Goal: Task Accomplishment & Management: Manage account settings

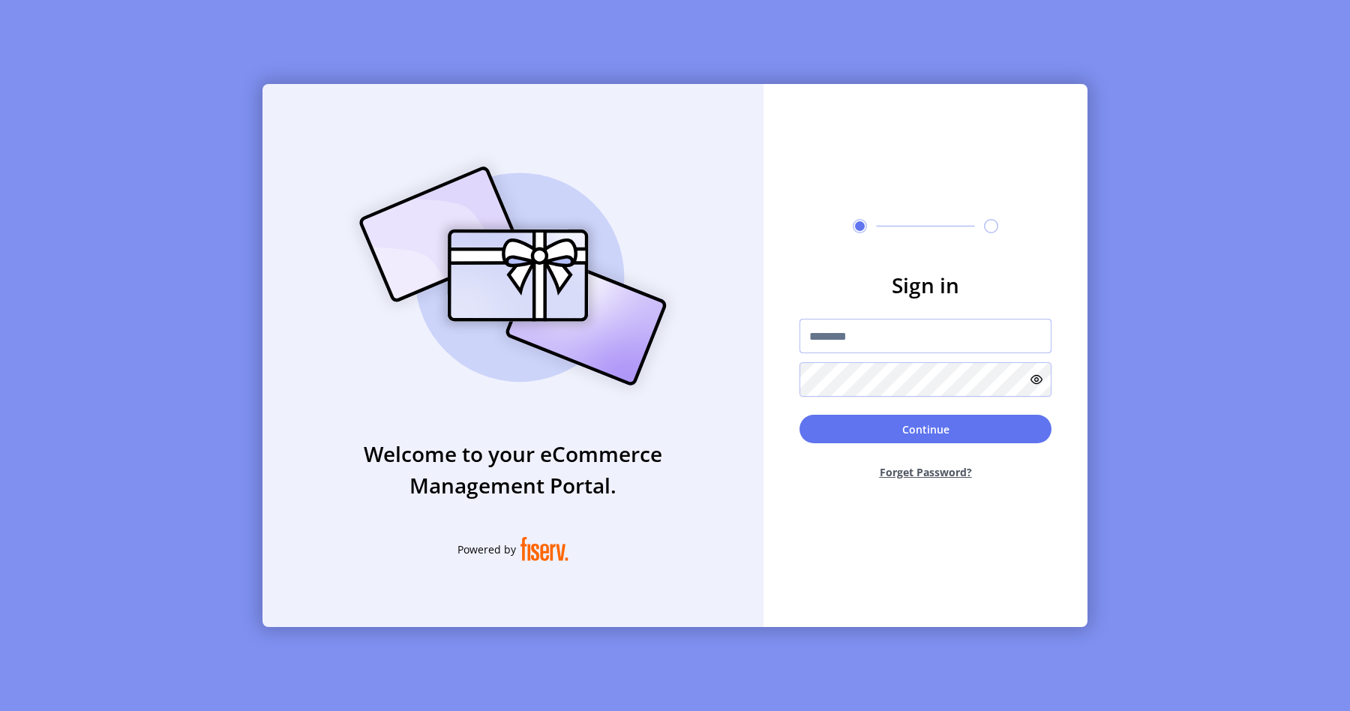
click at [878, 340] on input "text" at bounding box center [925, 336] width 252 height 34
type input "**********"
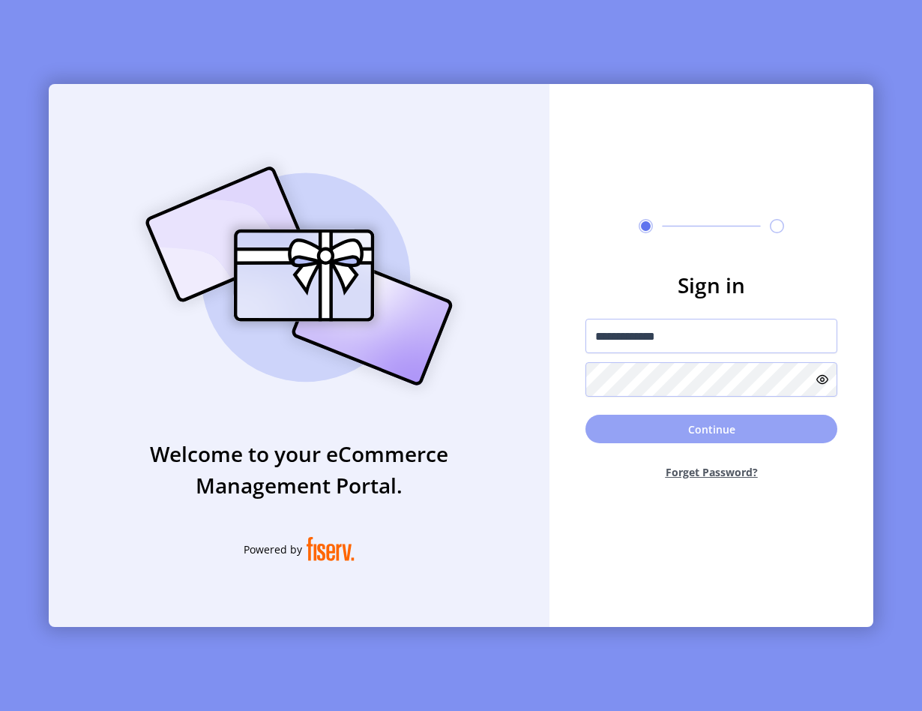
click at [688, 415] on button "Continue" at bounding box center [712, 429] width 252 height 28
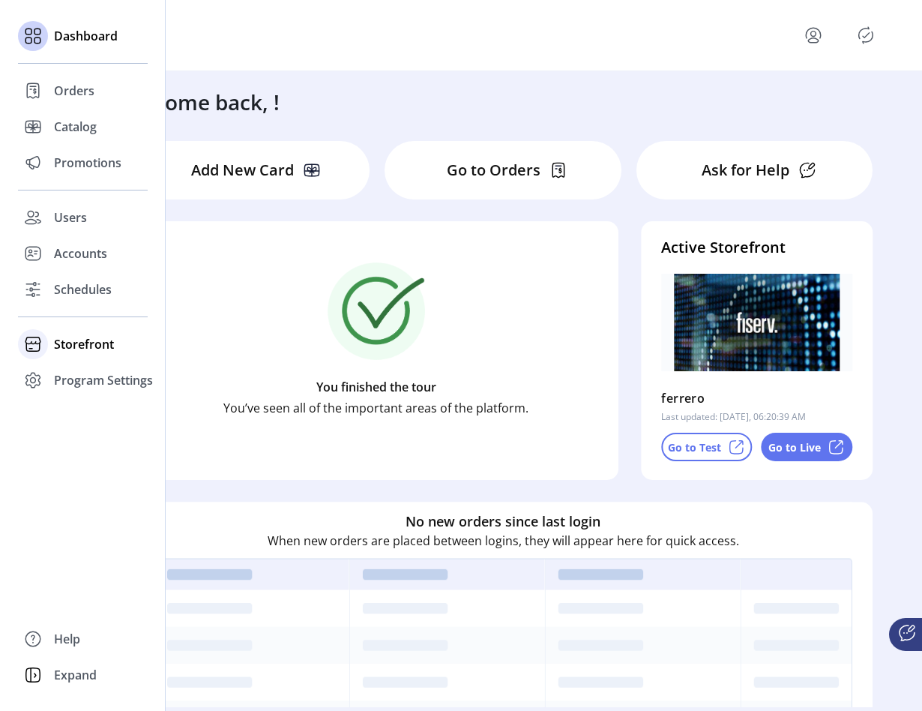
click at [79, 343] on span "Storefront" at bounding box center [84, 344] width 60 height 18
click at [124, 377] on span "Configuration" at bounding box center [93, 374] width 79 height 18
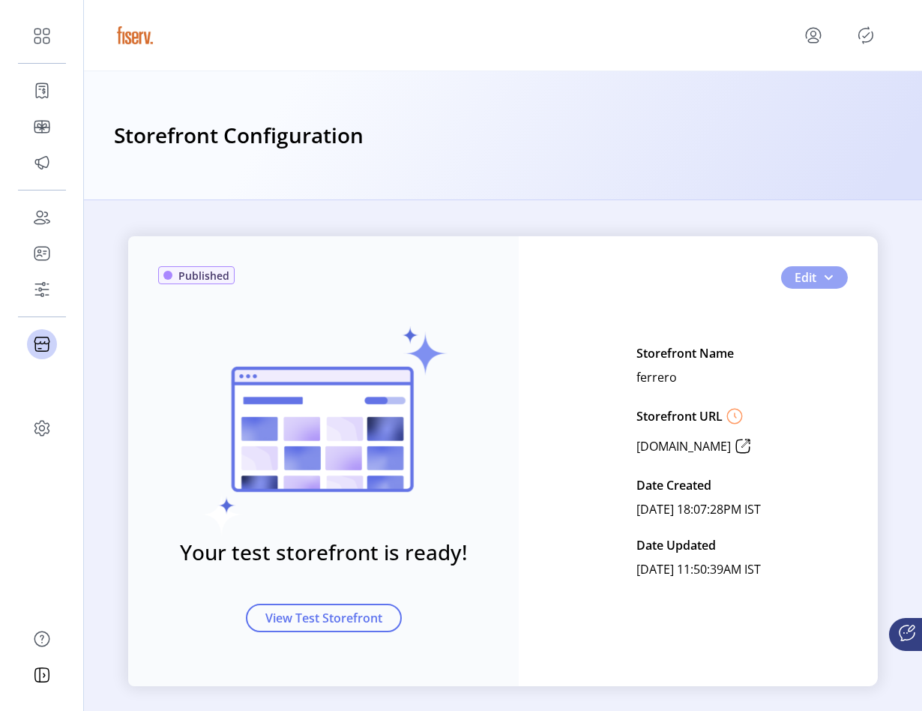
click at [826, 280] on span "button" at bounding box center [829, 277] width 12 height 12
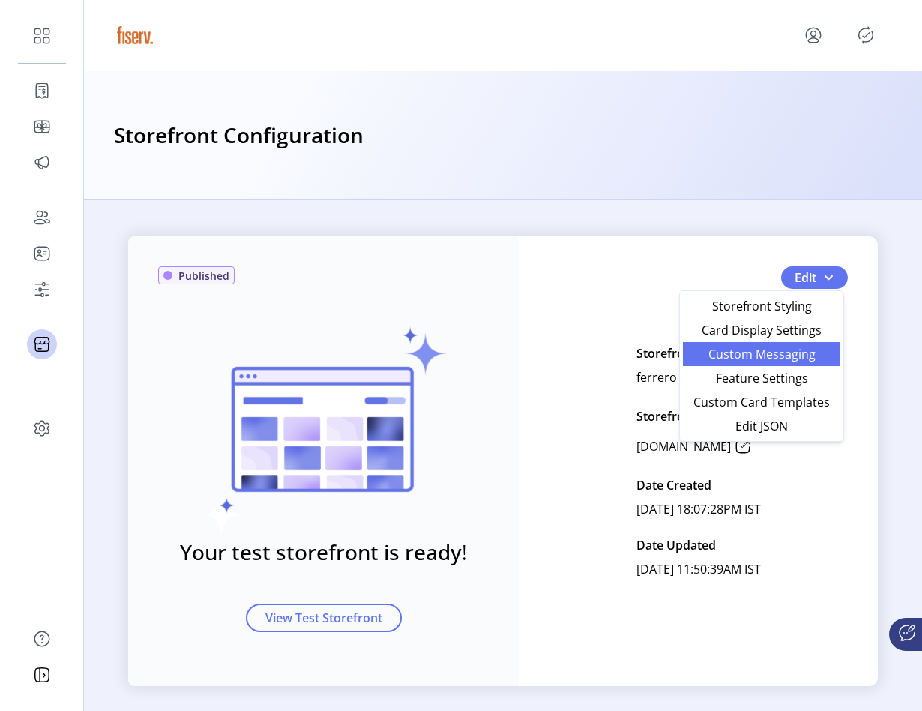
click at [800, 352] on span "Custom Messaging" at bounding box center [761, 354] width 139 height 12
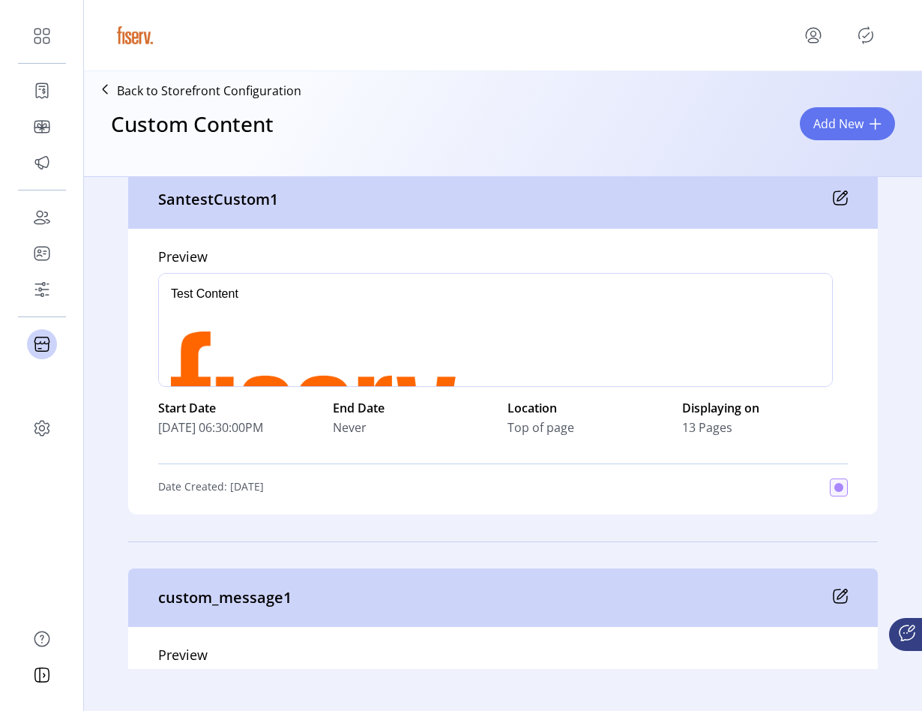
scroll to position [66, 0]
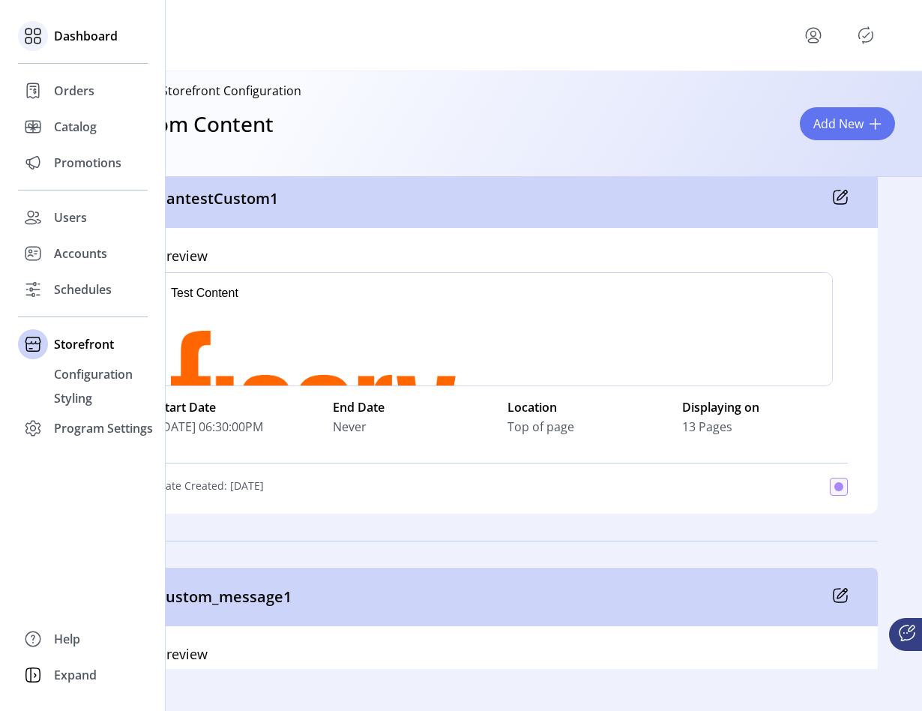
click at [75, 41] on span "Dashboard" at bounding box center [86, 36] width 64 height 18
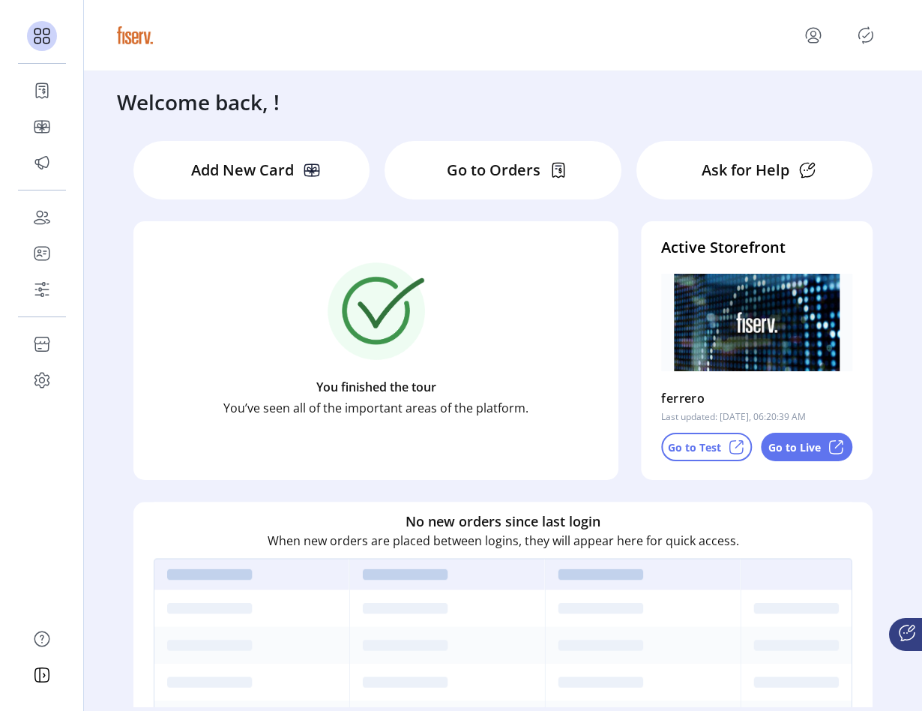
click at [686, 455] on div "Go to Test" at bounding box center [706, 447] width 91 height 28
click at [799, 457] on div "Go to Live" at bounding box center [807, 447] width 91 height 28
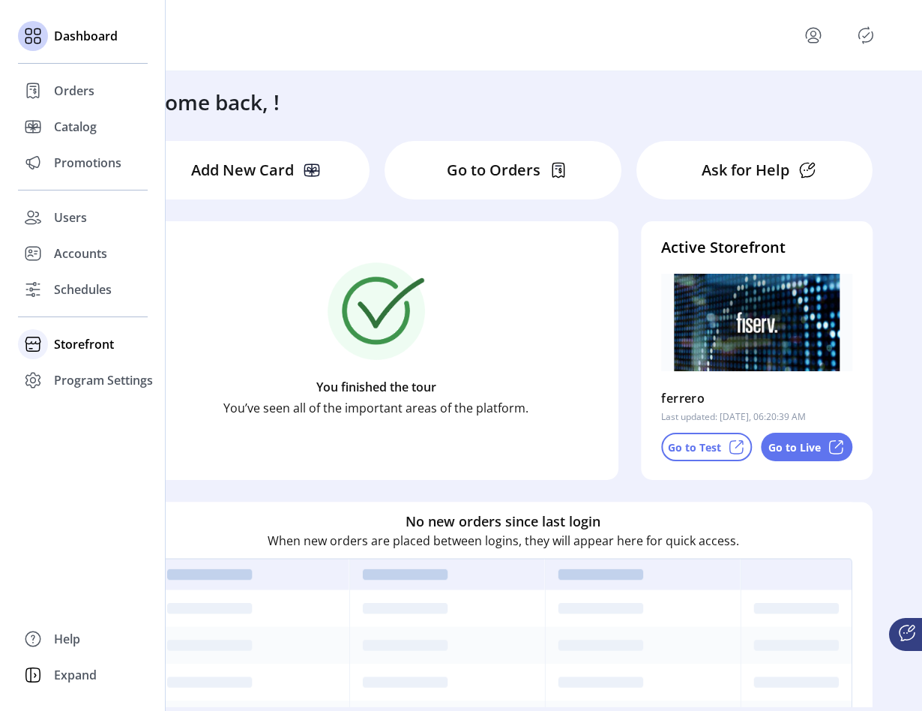
click at [87, 349] on span "Storefront" at bounding box center [84, 344] width 60 height 18
click at [90, 383] on div "Configuration" at bounding box center [83, 374] width 130 height 24
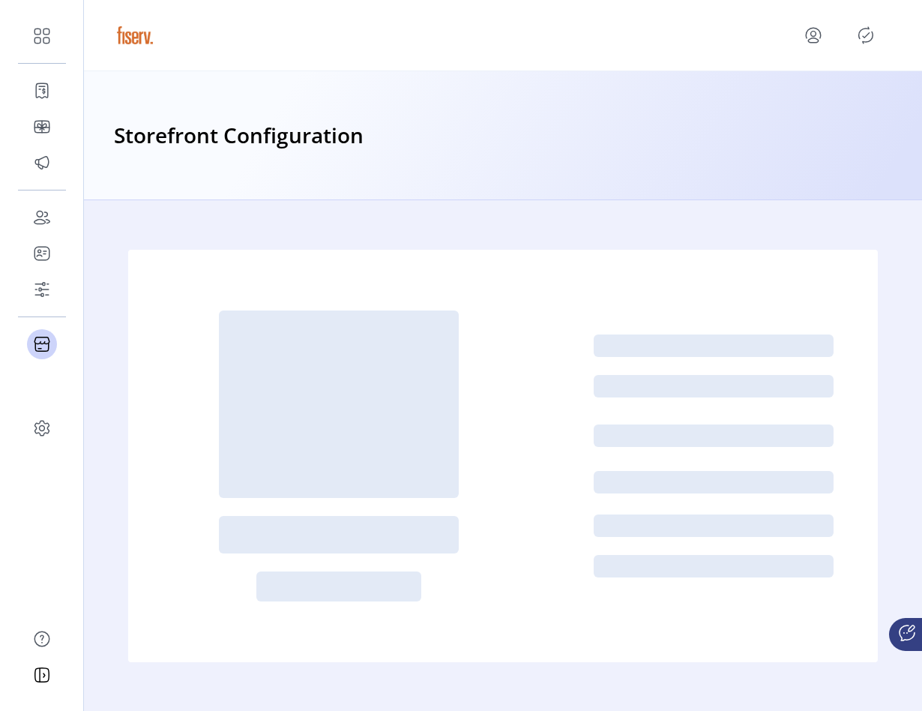
click at [785, 94] on div "Storefront Configuration" at bounding box center [503, 135] width 838 height 129
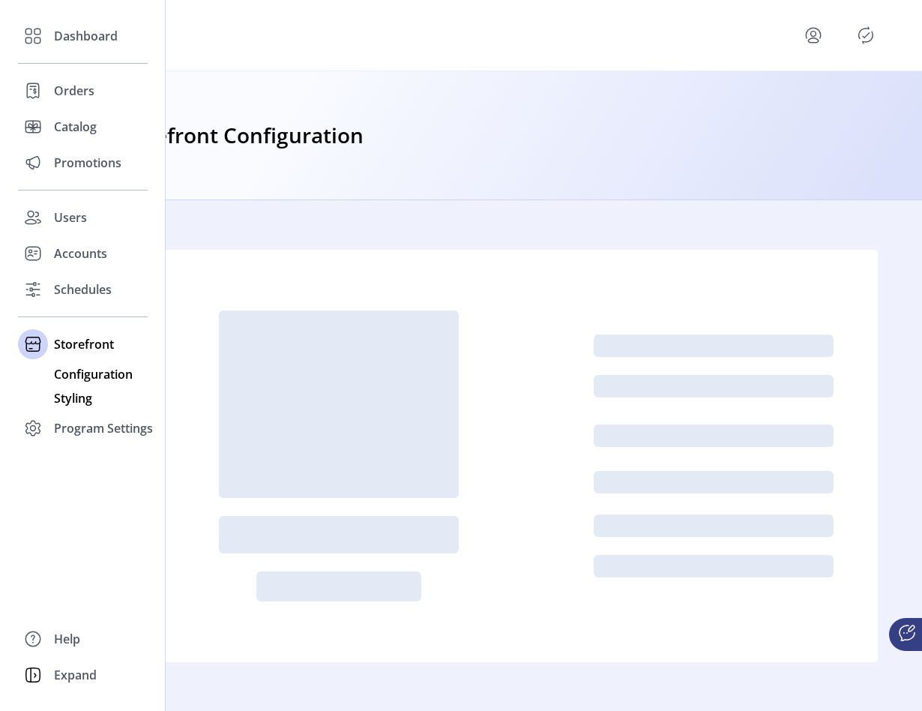
click at [80, 388] on div "Styling" at bounding box center [83, 398] width 130 height 24
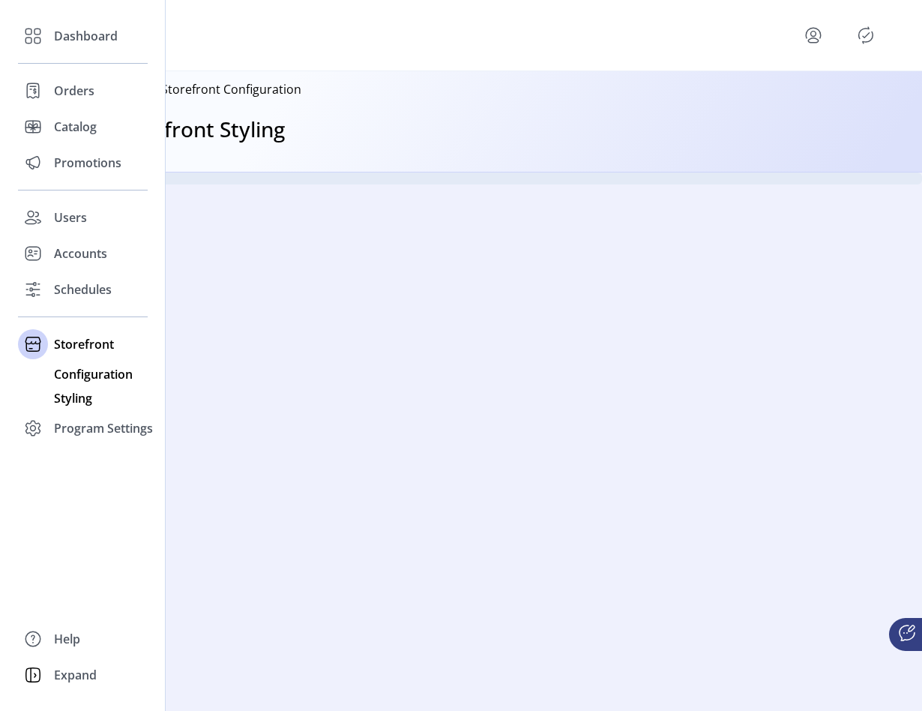
click at [116, 377] on span "Configuration" at bounding box center [93, 374] width 79 height 18
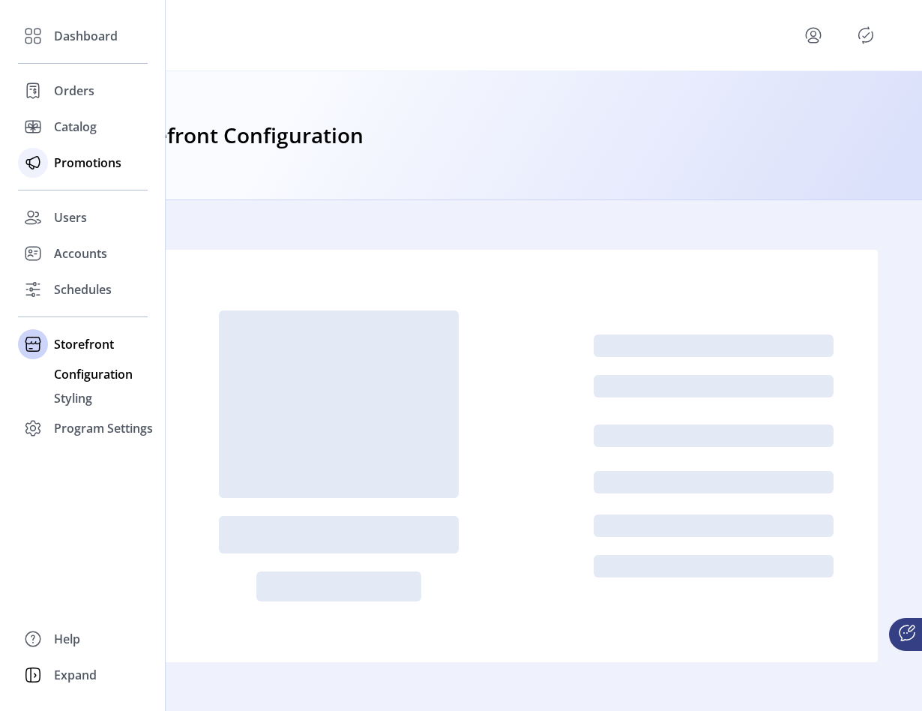
click at [82, 175] on div "Promotions" at bounding box center [83, 163] width 130 height 36
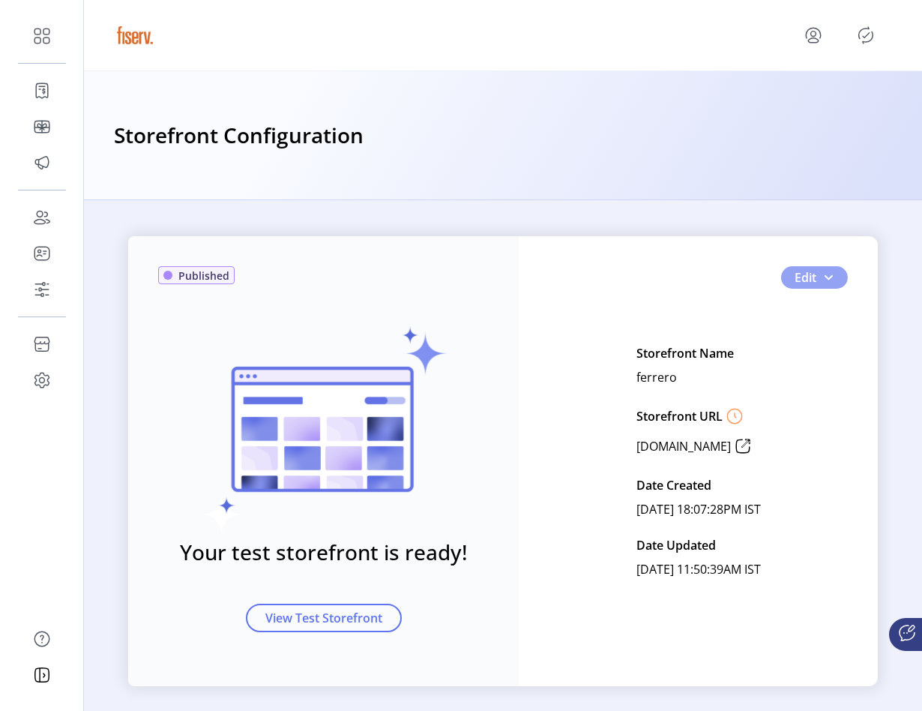
click at [838, 275] on button "Edit" at bounding box center [814, 277] width 67 height 22
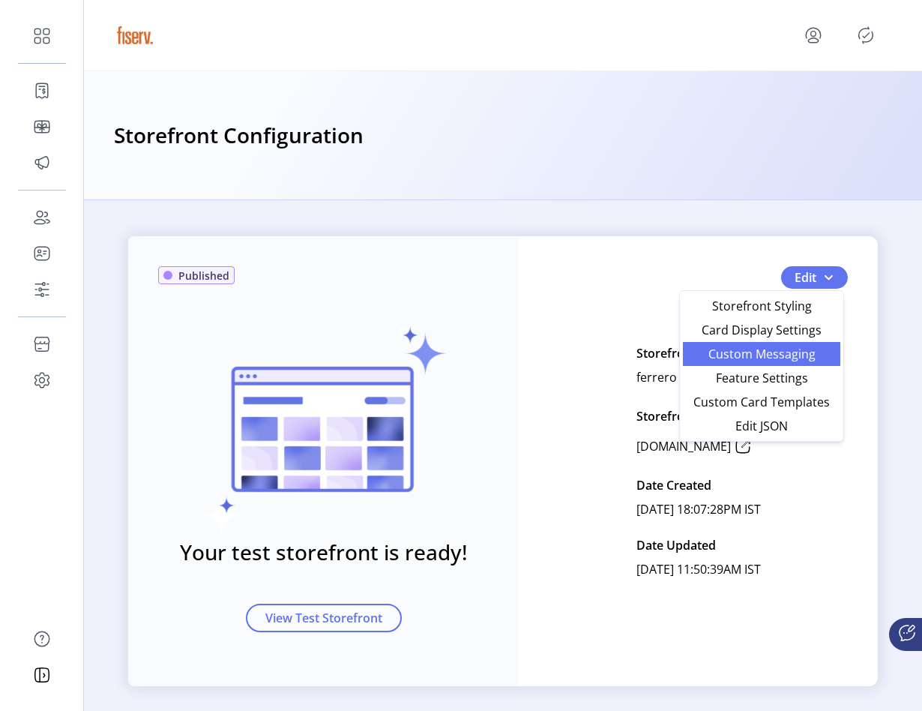
click at [813, 364] on link "Custom Messaging" at bounding box center [761, 354] width 157 height 24
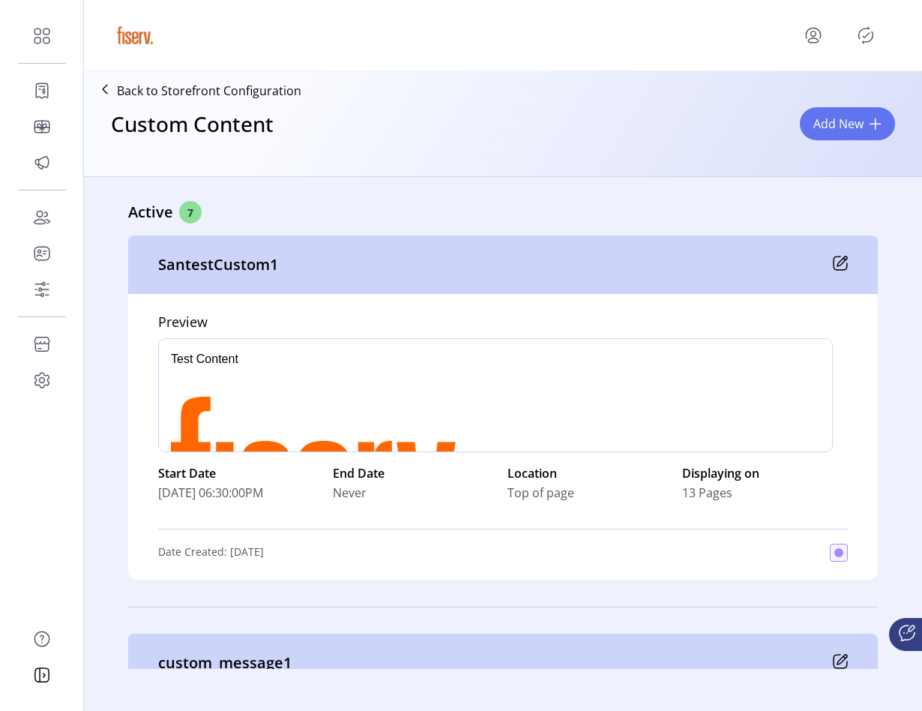
click at [838, 265] on icon at bounding box center [840, 263] width 15 height 15
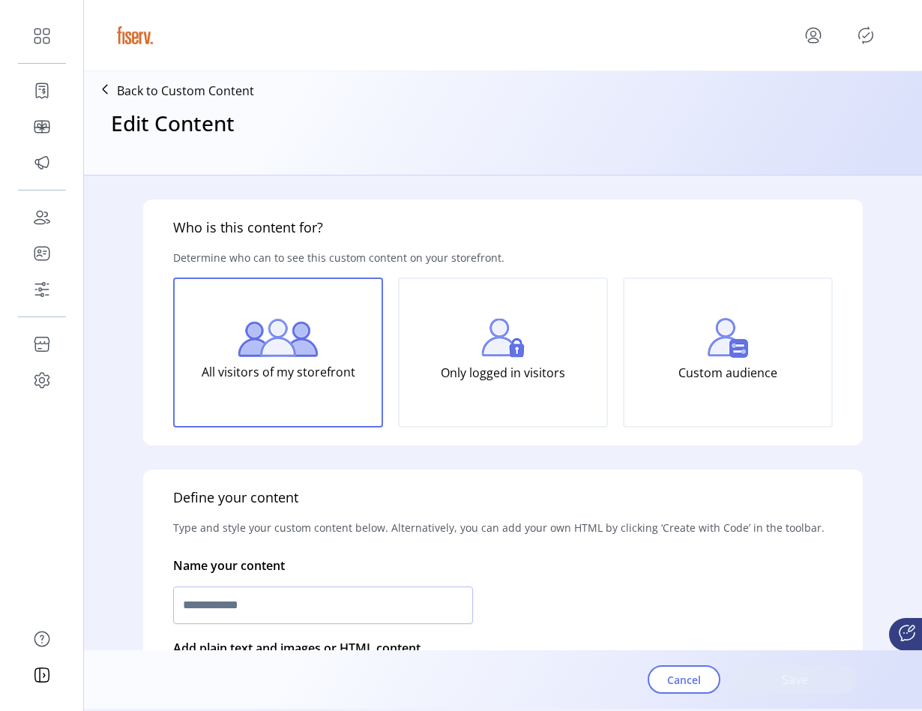
type input "**********"
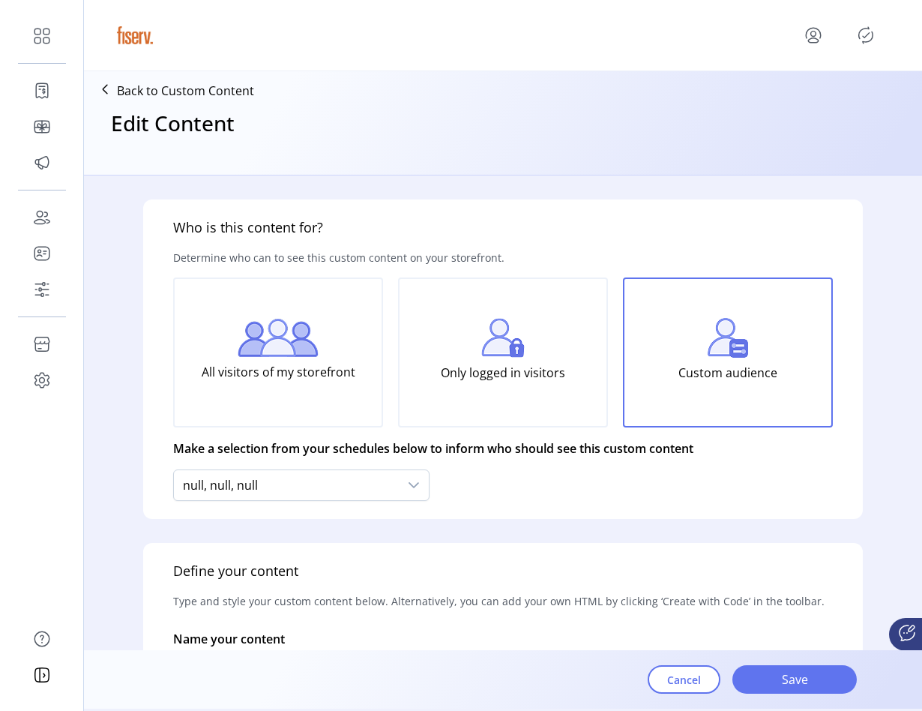
click at [324, 304] on div "All visitors of my storefront" at bounding box center [278, 352] width 210 height 150
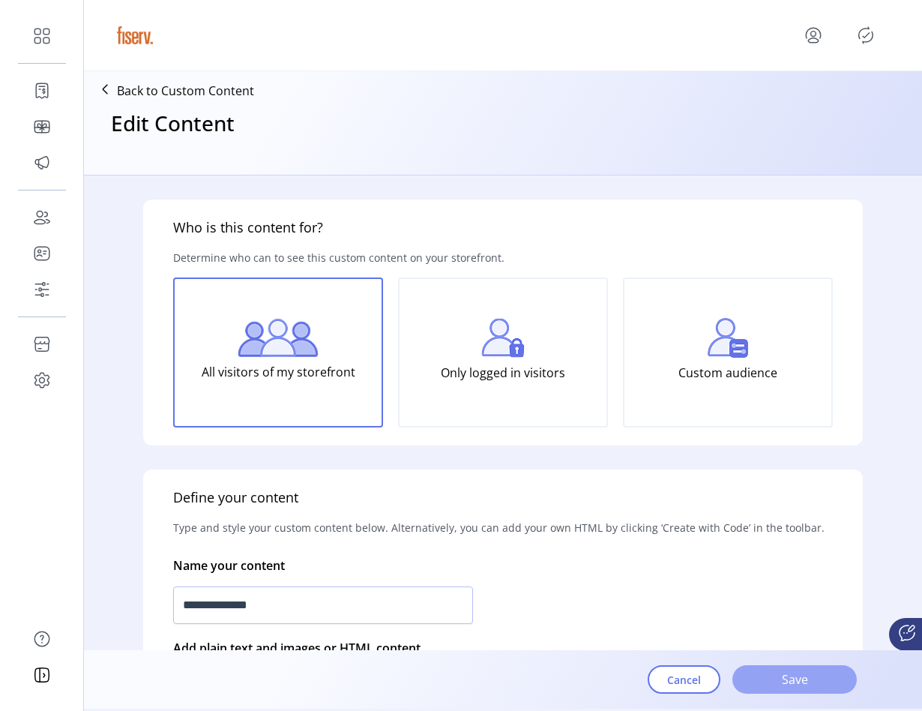
click at [771, 685] on span "Save" at bounding box center [794, 679] width 85 height 18
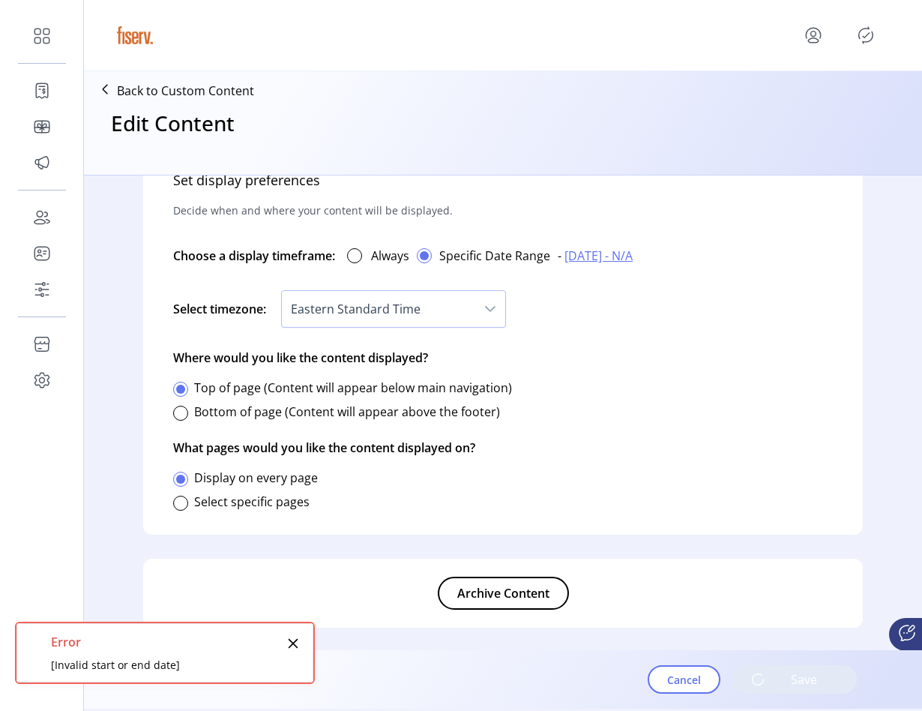
scroll to position [860, 0]
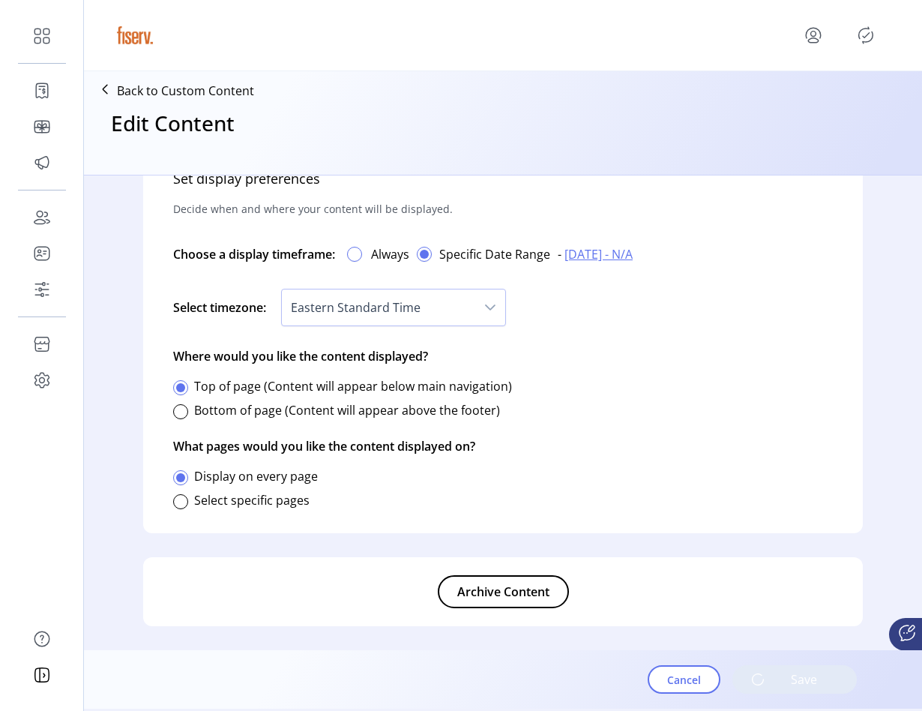
click at [362, 254] on div at bounding box center [354, 254] width 15 height 15
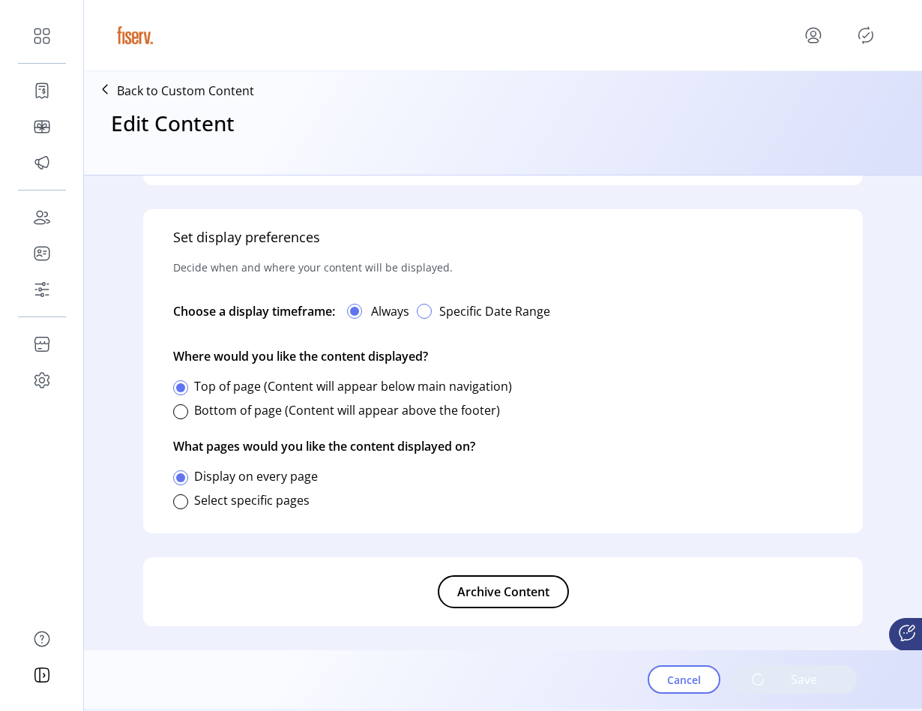
click at [423, 310] on div "button" at bounding box center [424, 311] width 15 height 15
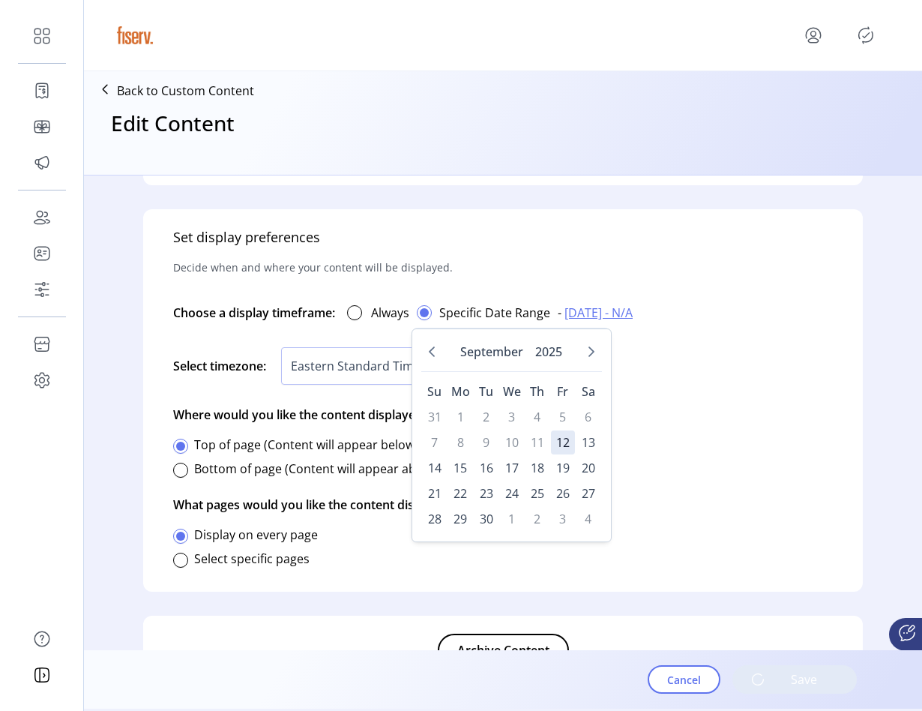
click at [594, 313] on span "07/30/2025 - N/A" at bounding box center [599, 313] width 68 height 18
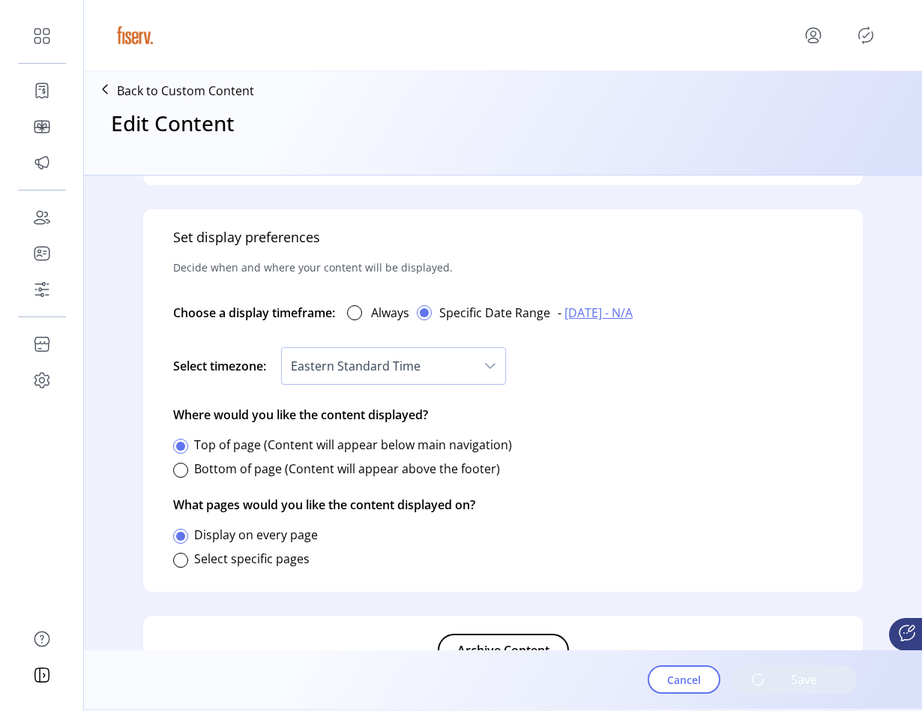
click at [587, 314] on span "07/30/2025 - N/A" at bounding box center [599, 313] width 68 height 18
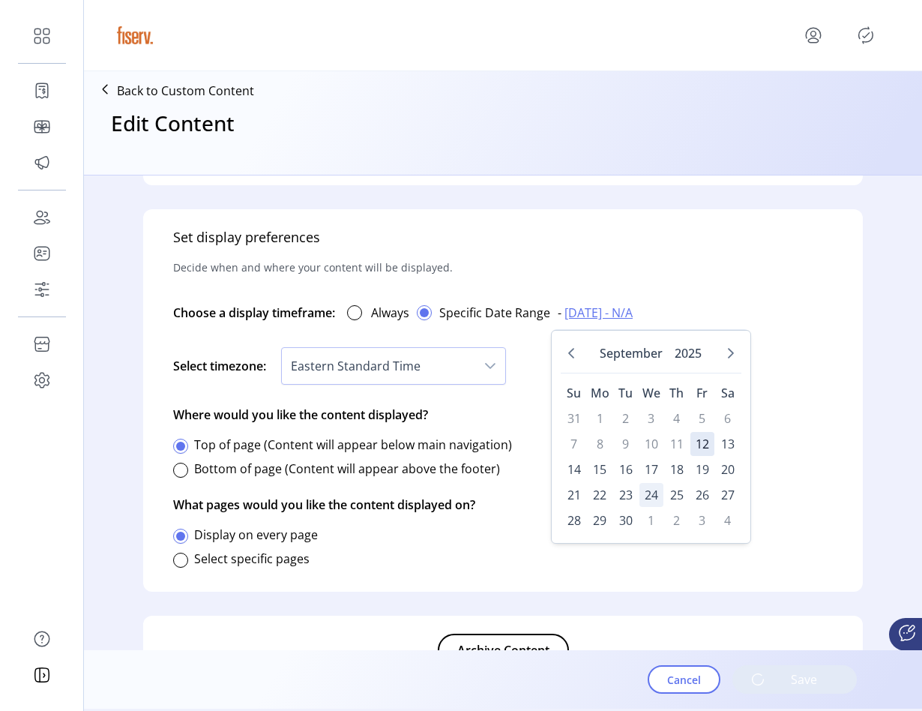
click at [657, 490] on span "24" at bounding box center [652, 495] width 24 height 24
click at [701, 439] on span "12" at bounding box center [703, 444] width 24 height 24
click at [705, 490] on span "26" at bounding box center [703, 495] width 24 height 24
click at [726, 456] on table "Su Mo Tu We Th Fr Sa 31 1 2 3 4 5 6 7 8 9 10 11 12 13 14 15 16 17 18 19 20 21 2…" at bounding box center [651, 456] width 181 height 154
click at [726, 463] on span "20" at bounding box center [728, 469] width 24 height 24
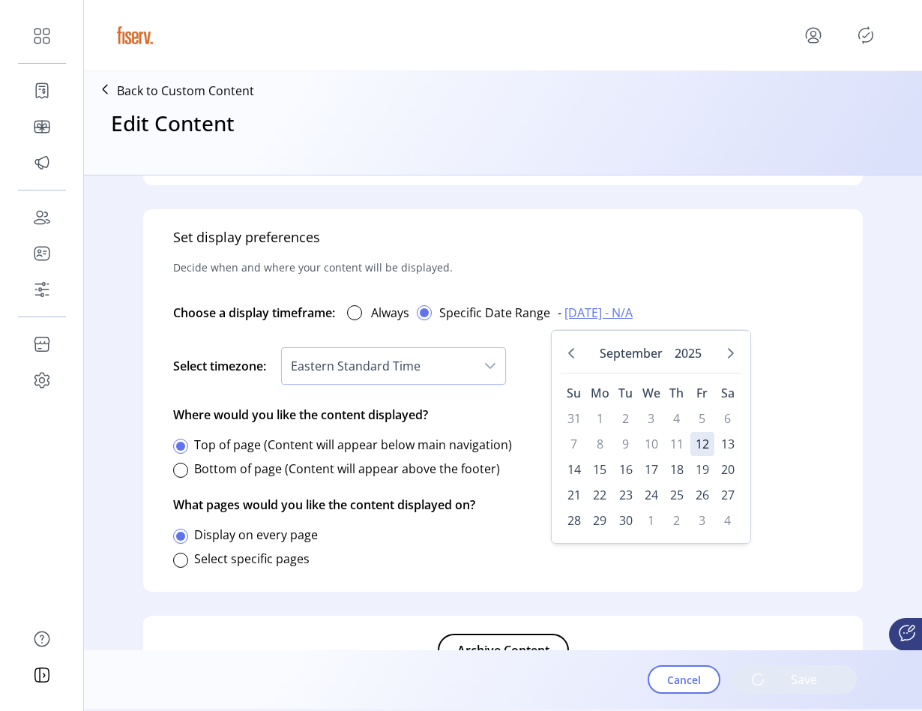
click at [366, 304] on div "Always" at bounding box center [372, 312] width 74 height 33
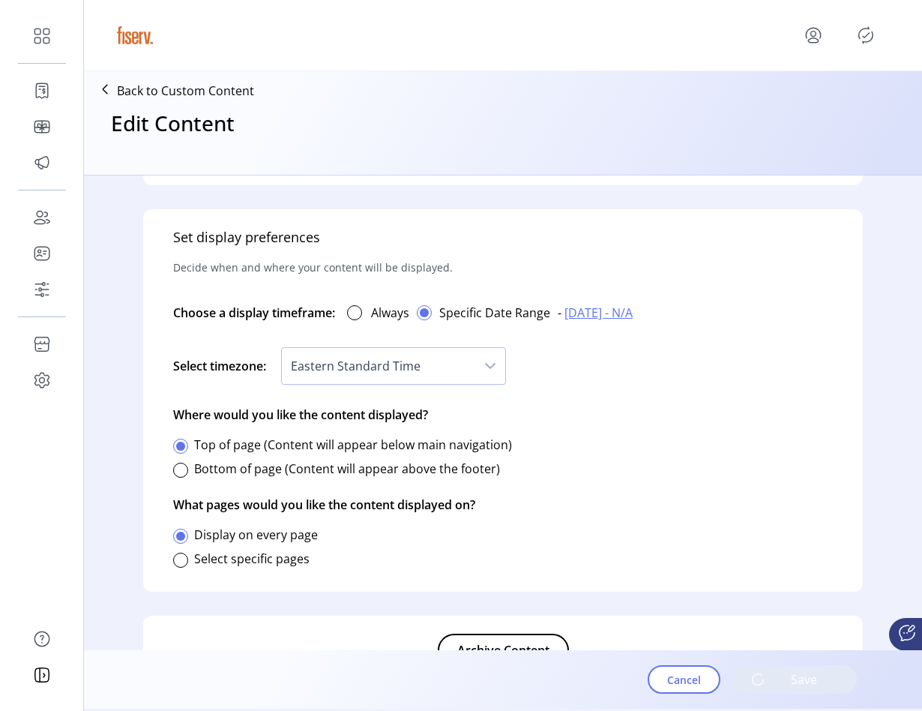
click at [362, 304] on div "Always" at bounding box center [372, 312] width 74 height 33
click at [358, 320] on div "Always" at bounding box center [372, 312] width 74 height 33
click at [358, 315] on div at bounding box center [354, 312] width 15 height 15
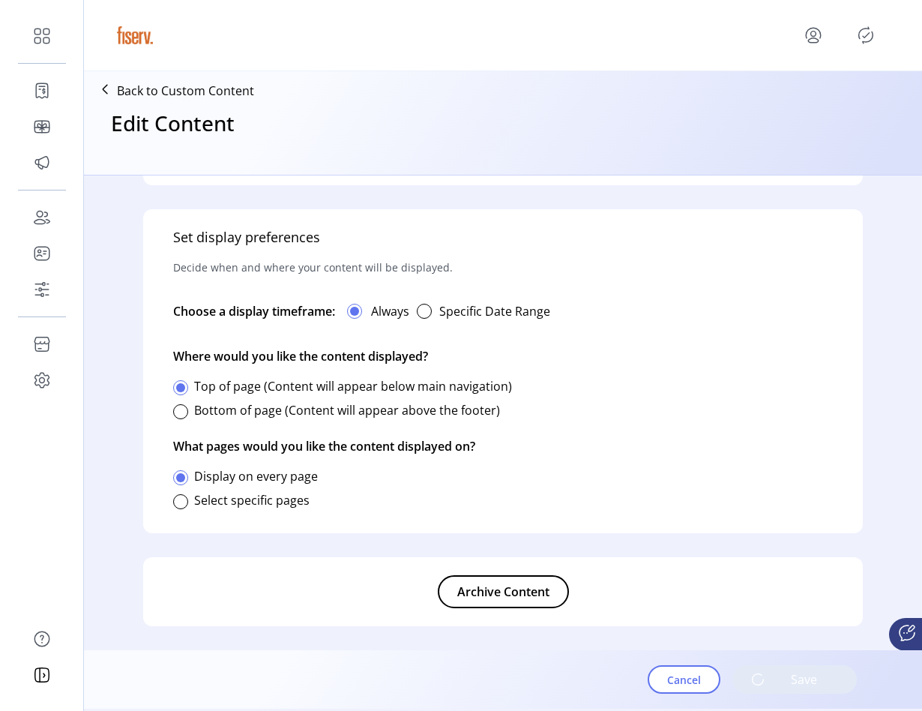
click at [763, 679] on p-button "Save" at bounding box center [795, 679] width 124 height 28
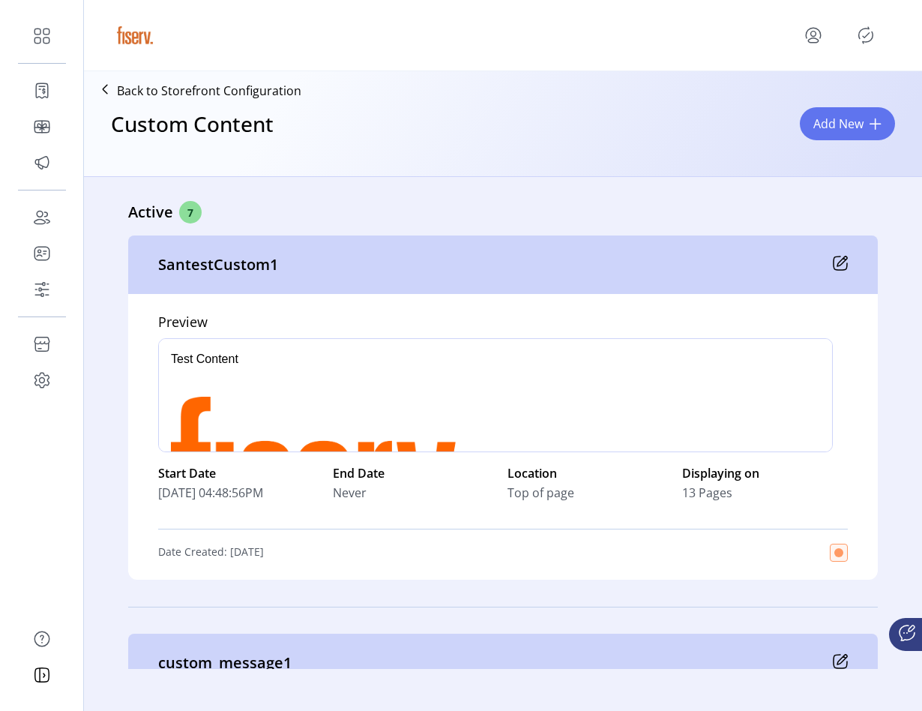
click at [836, 264] on icon at bounding box center [840, 263] width 15 height 15
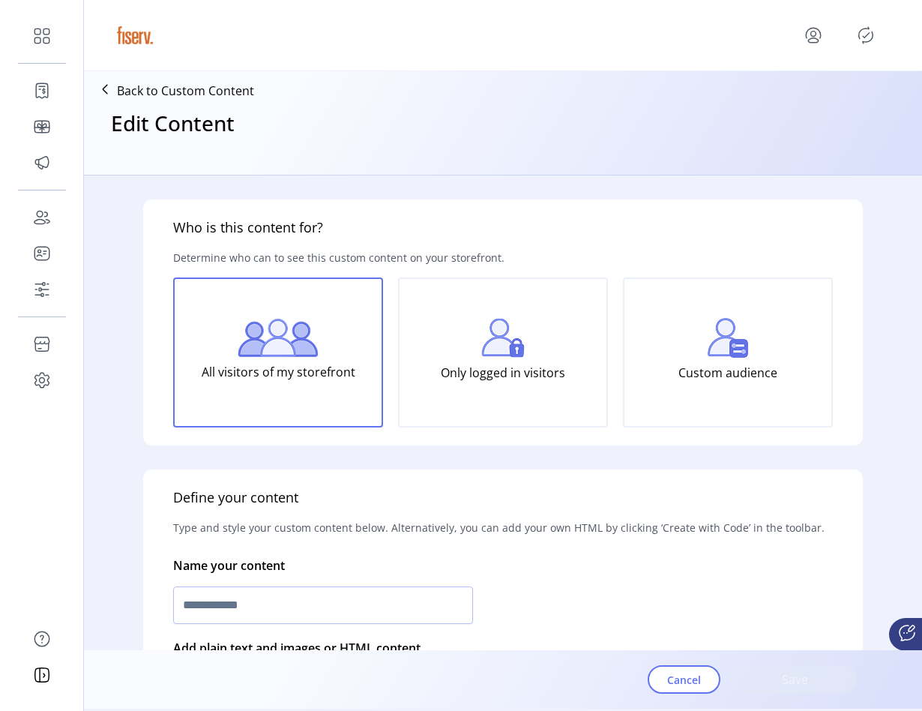
type input "**********"
click at [864, 37] on icon "Publisher Panel" at bounding box center [866, 35] width 7 height 5
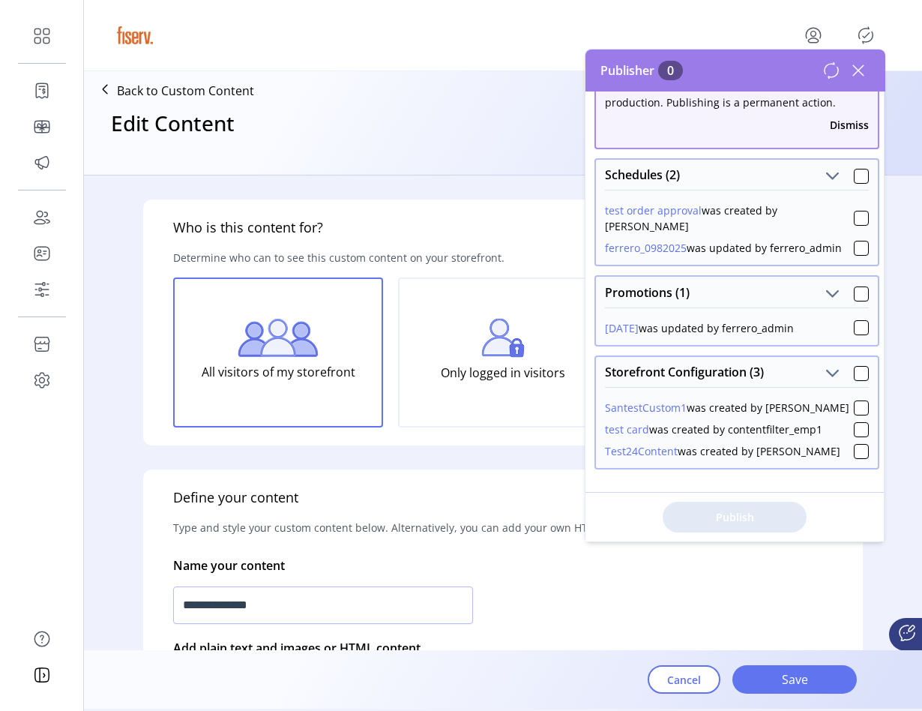
scroll to position [75, 0]
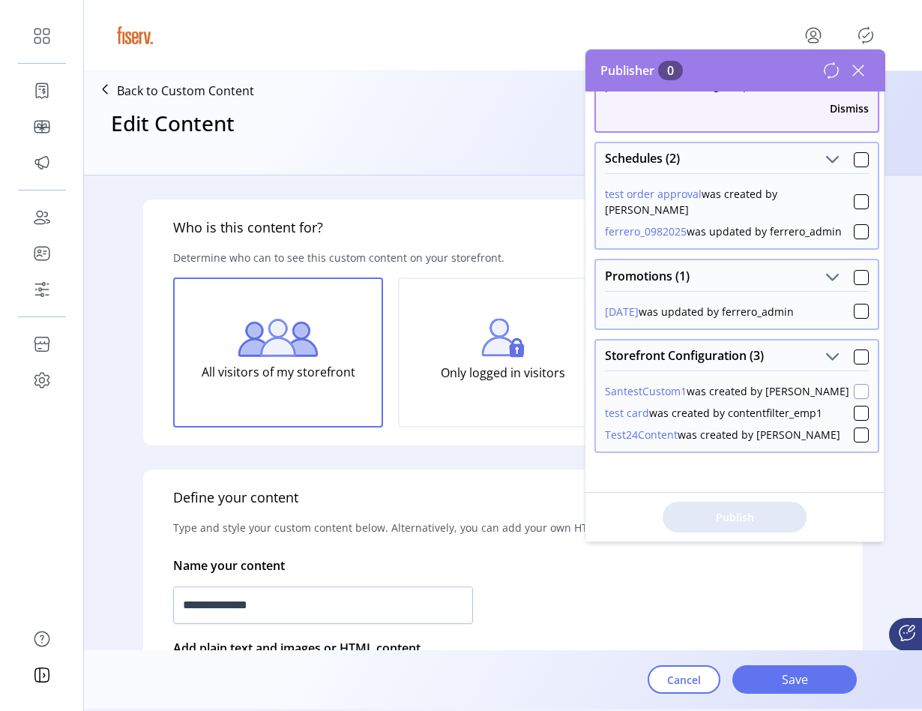
click at [854, 388] on div at bounding box center [861, 391] width 15 height 15
click at [777, 508] on button "Publish 1 Items" at bounding box center [735, 517] width 144 height 31
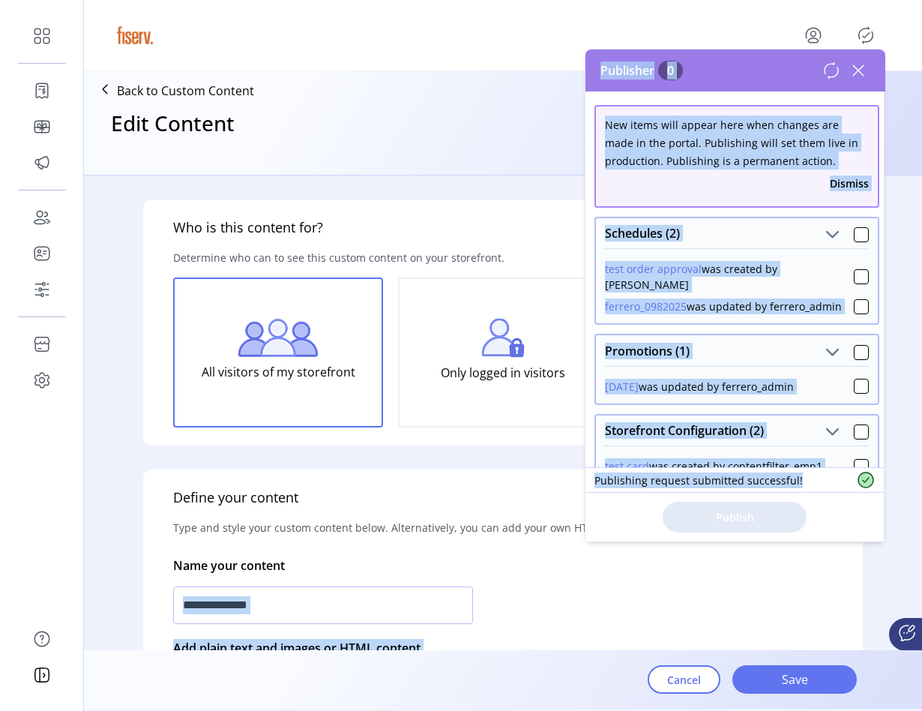
drag, startPoint x: 772, startPoint y: 543, endPoint x: 772, endPoint y: 566, distance: 23.2
click at [772, 566] on body "**********" at bounding box center [461, 355] width 922 height 711
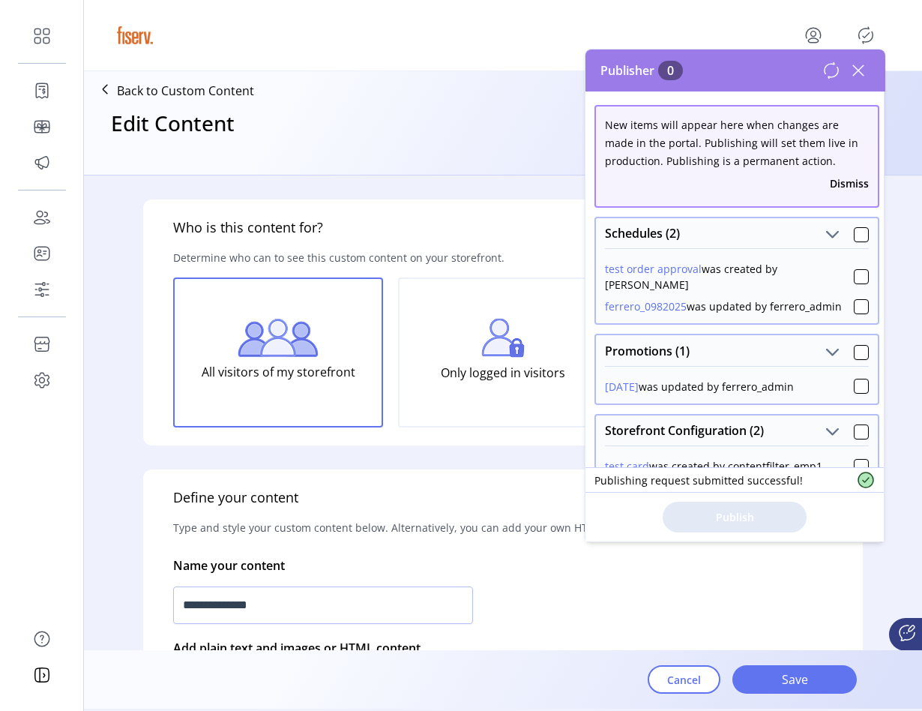
click at [618, 505] on div "Publish" at bounding box center [735, 516] width 298 height 49
click at [448, 228] on div "Who is this content for? Determine who can to see this custom content on your s…" at bounding box center [503, 322] width 720 height 246
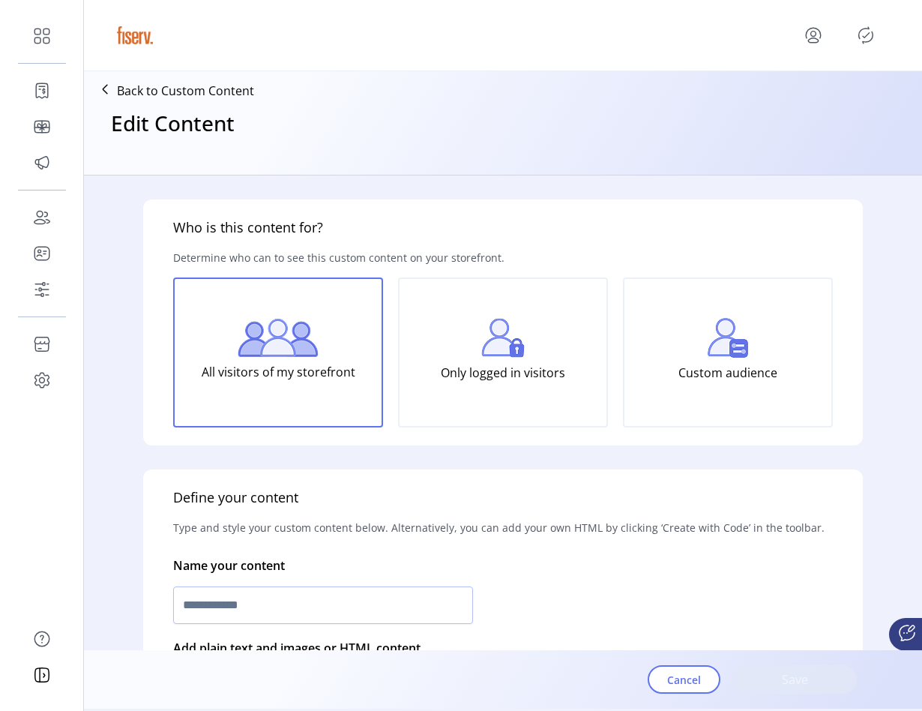
type input "**********"
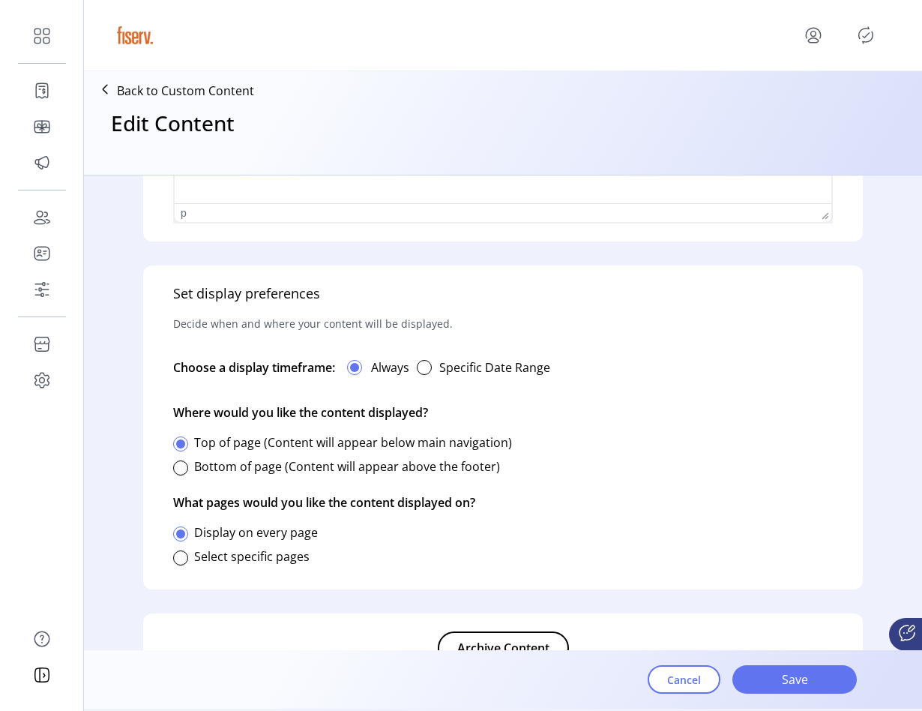
scroll to position [743, 0]
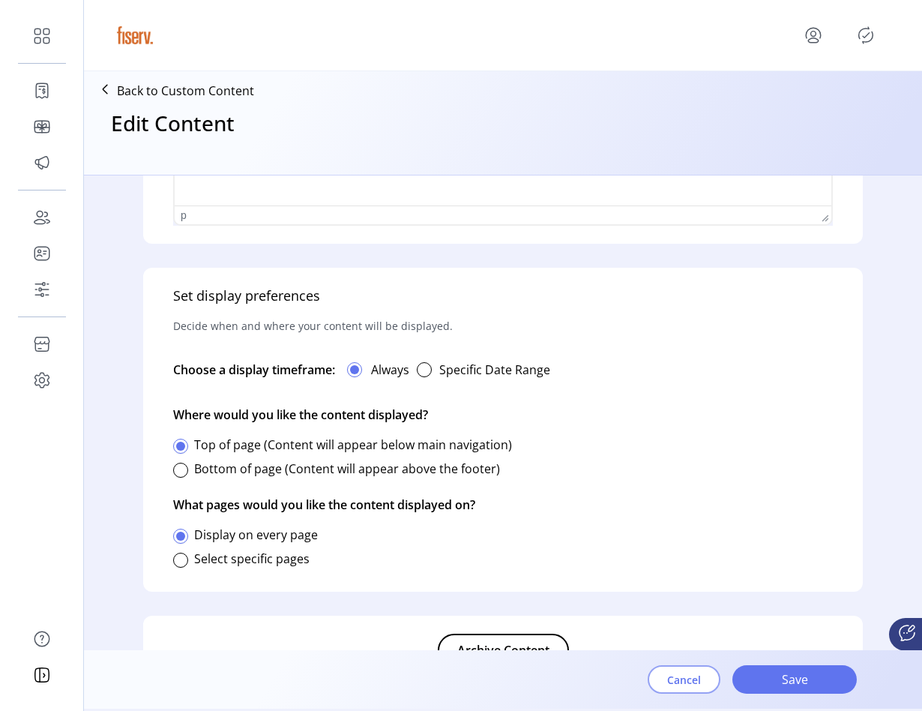
click at [672, 671] on button "Cancel" at bounding box center [684, 679] width 73 height 28
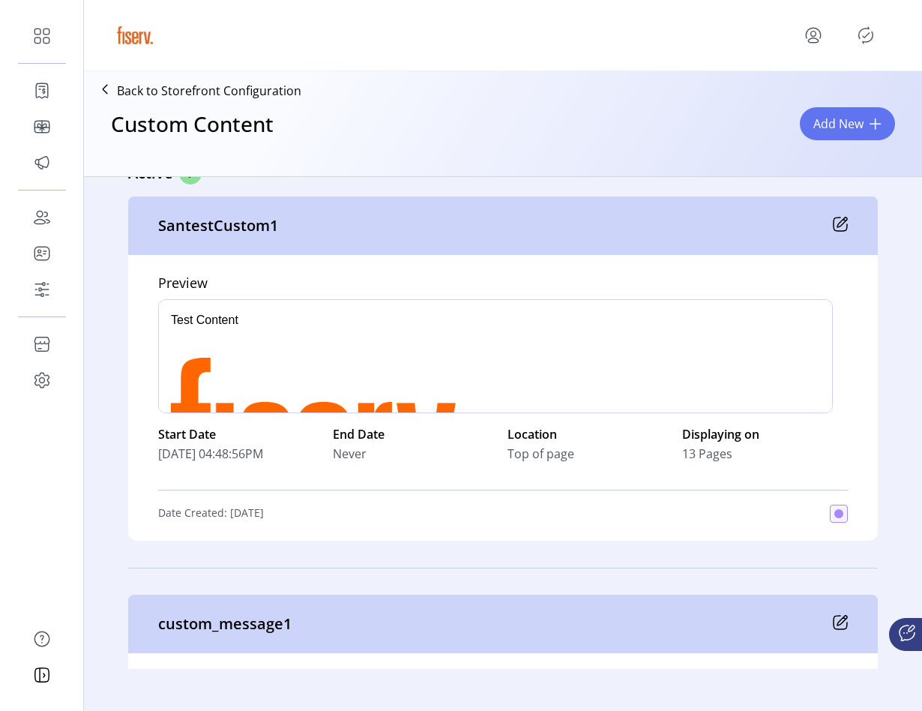
scroll to position [52, 0]
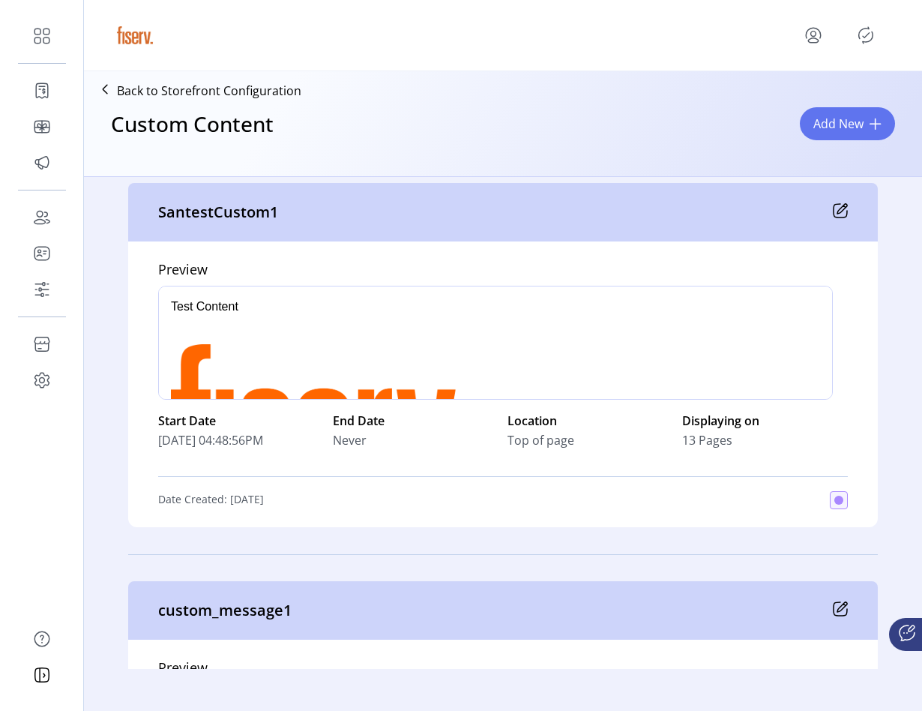
click at [835, 211] on icon at bounding box center [840, 210] width 15 height 15
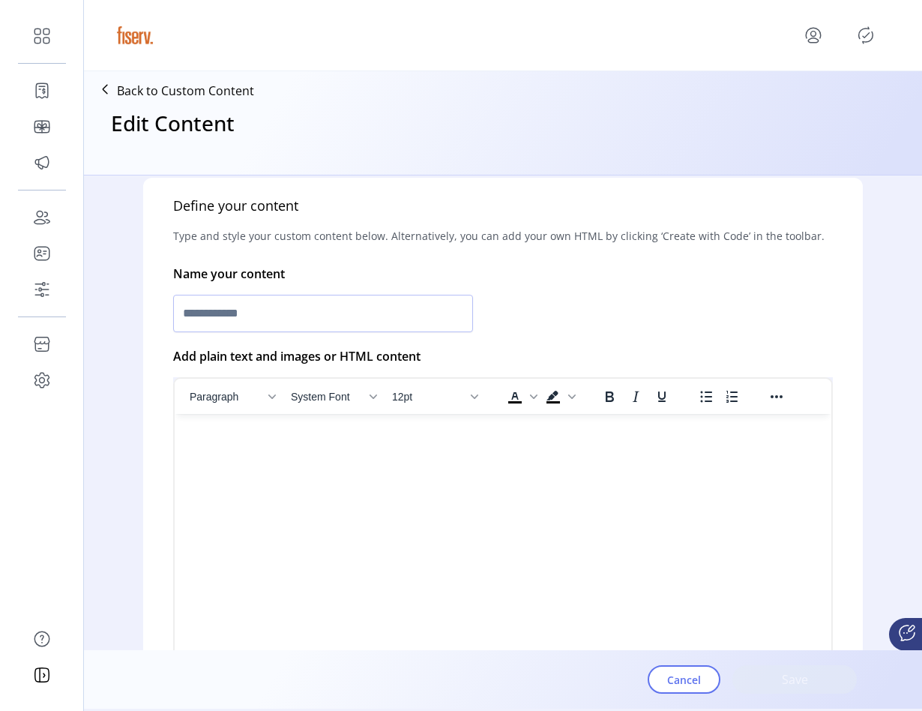
scroll to position [802, 0]
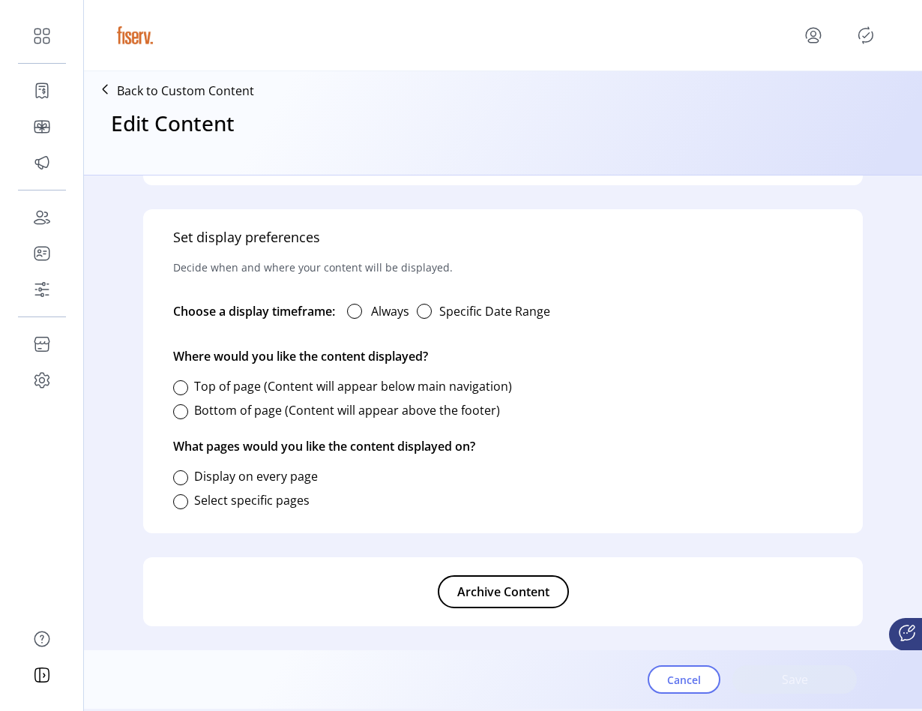
type input "**********"
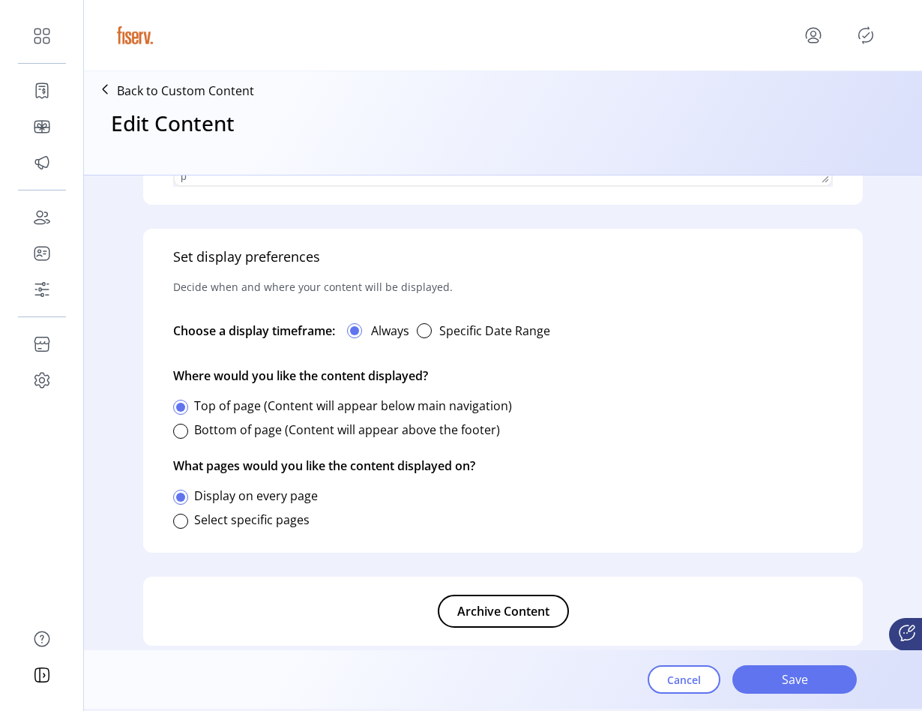
scroll to position [768, 0]
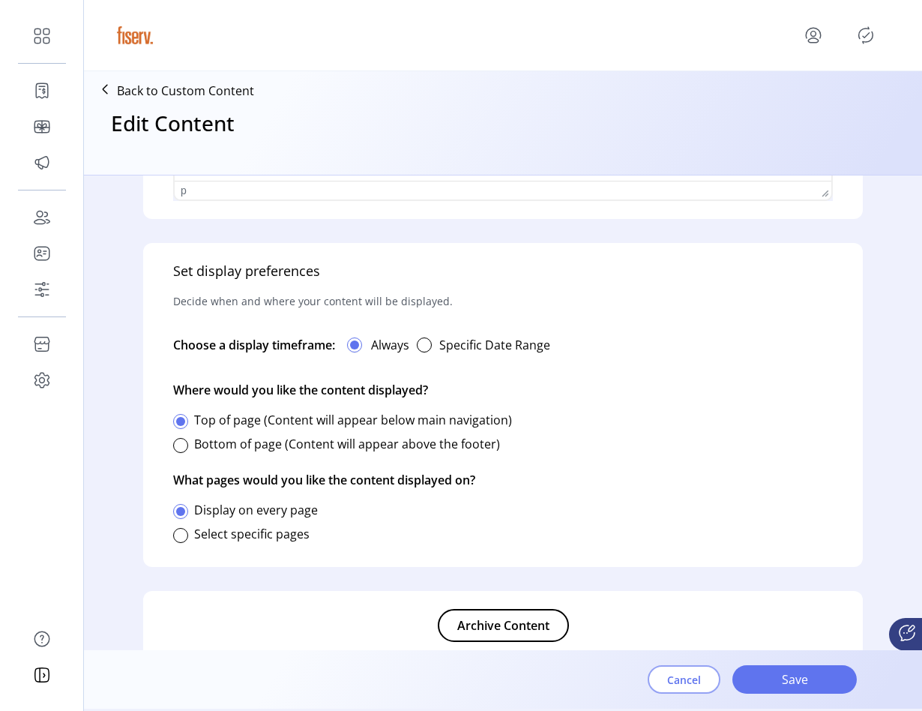
click at [676, 674] on span "Cancel" at bounding box center [684, 680] width 34 height 16
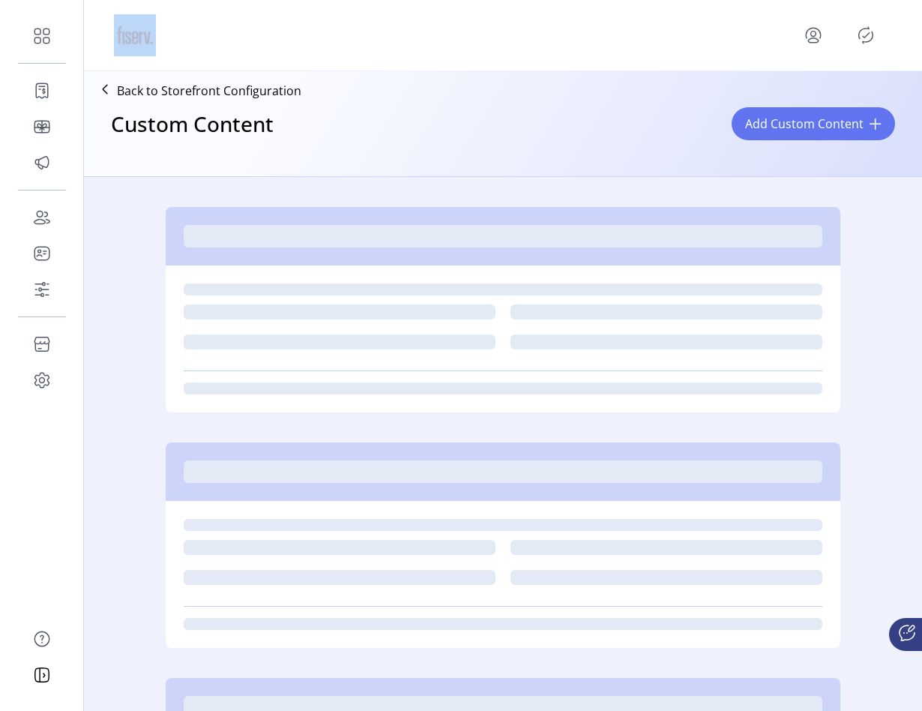
click at [856, 37] on icon "Publisher Panel" at bounding box center [866, 35] width 24 height 24
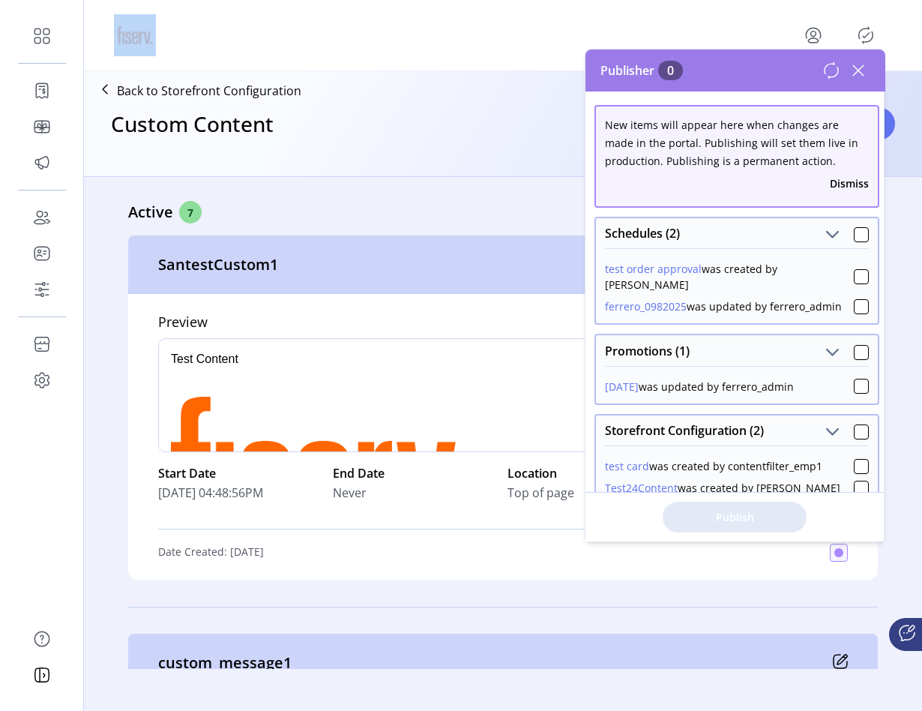
click at [859, 76] on icon at bounding box center [859, 70] width 24 height 24
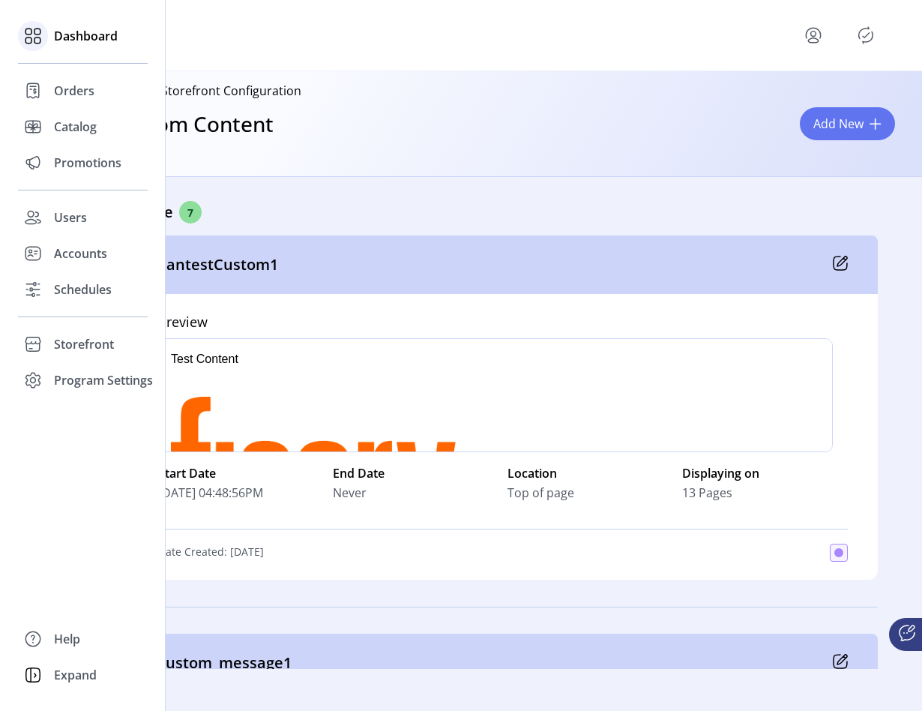
click at [38, 42] on icon at bounding box center [37, 40] width 6 height 6
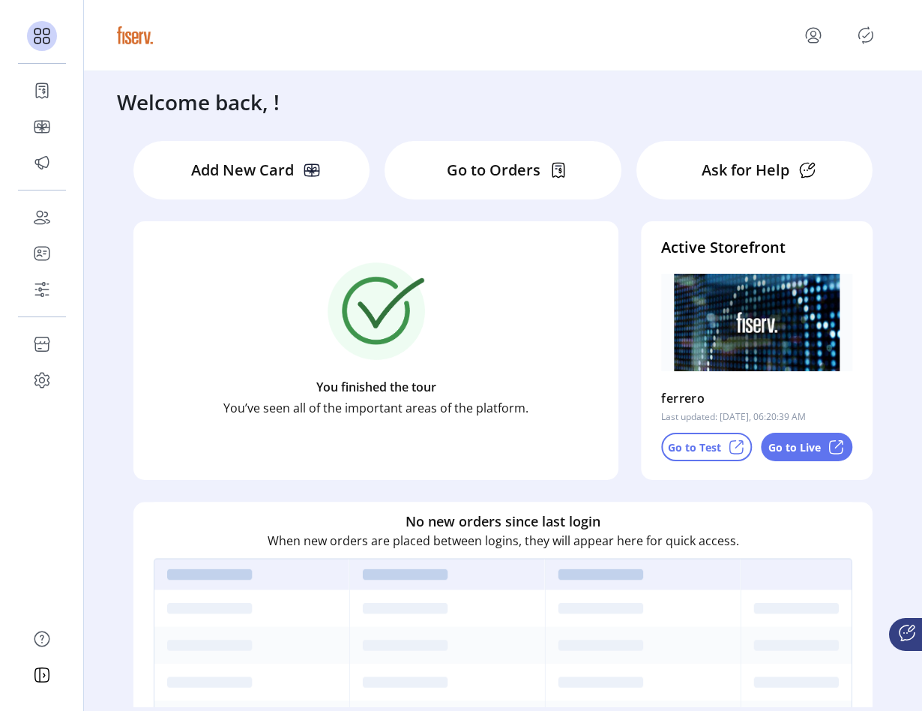
click at [693, 436] on div "Go to Test" at bounding box center [706, 447] width 91 height 28
